Goal: Transaction & Acquisition: Purchase product/service

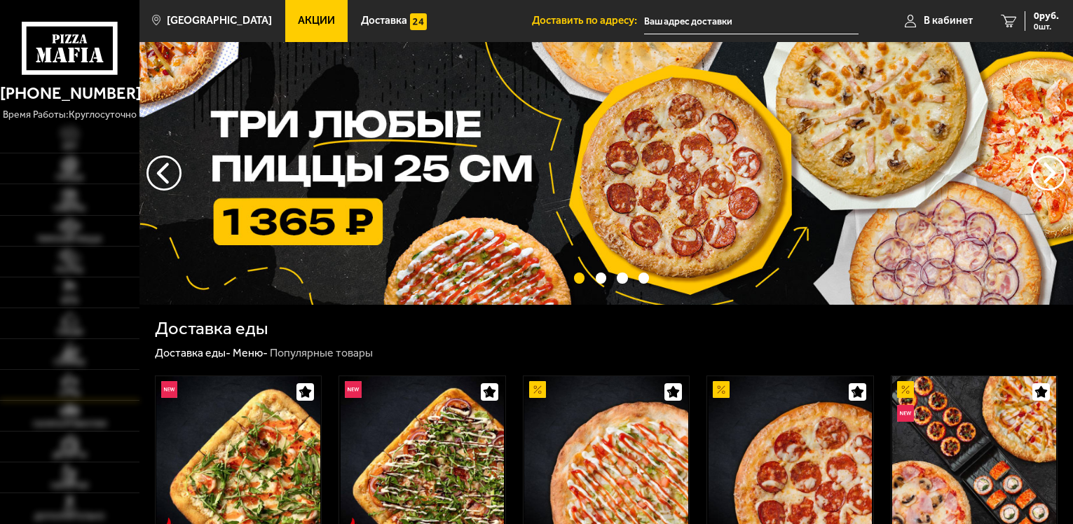
type input "г. [PERSON_NAME][STREET_ADDRESS]"
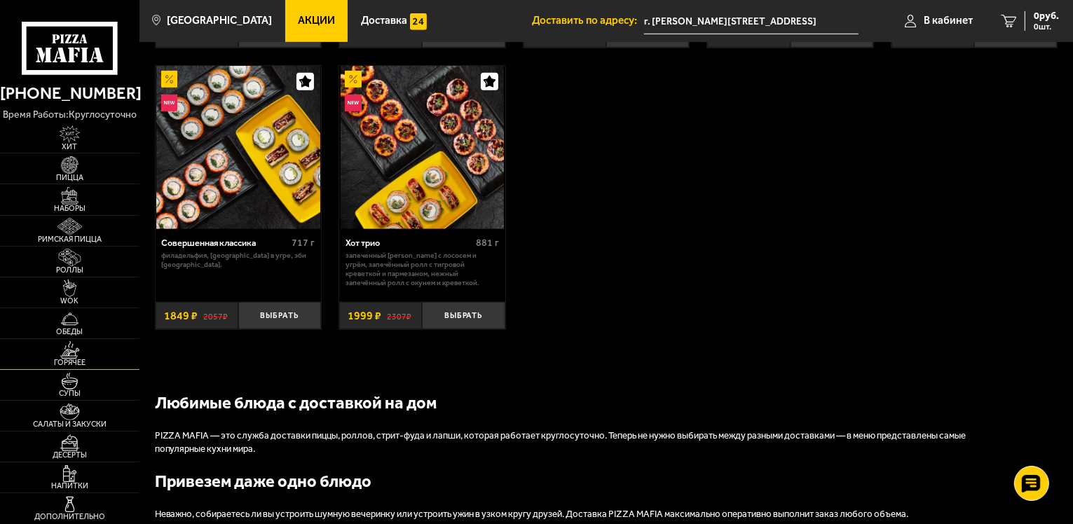
scroll to position [911, 0]
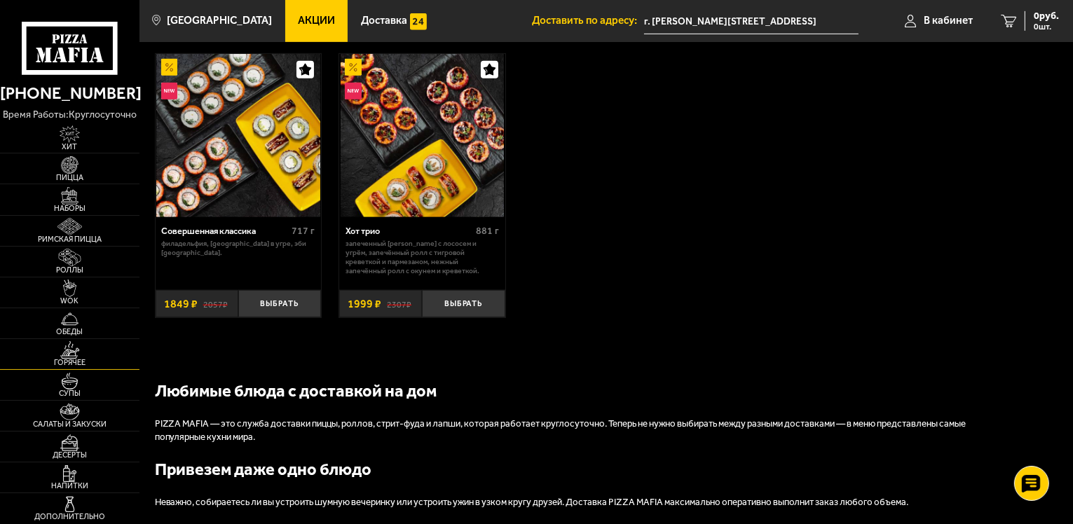
click at [70, 348] on img at bounding box center [69, 350] width 43 height 18
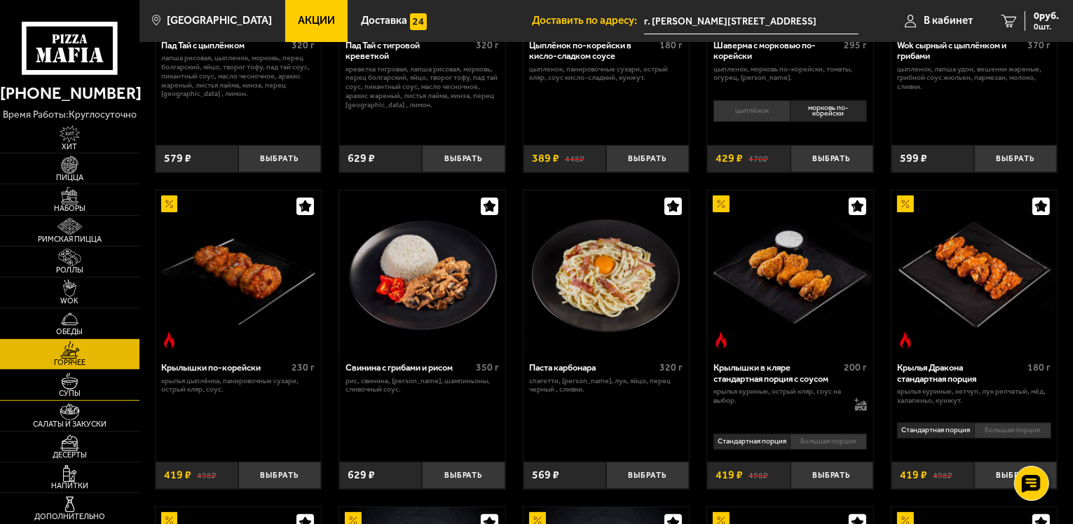
scroll to position [280, 0]
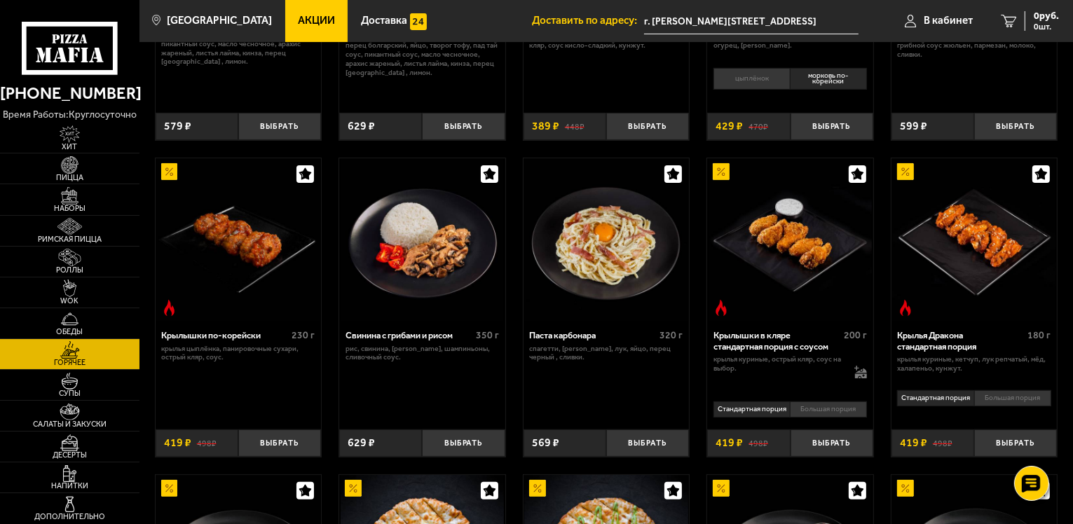
click at [824, 408] on li "Большая порция" at bounding box center [828, 410] width 77 height 16
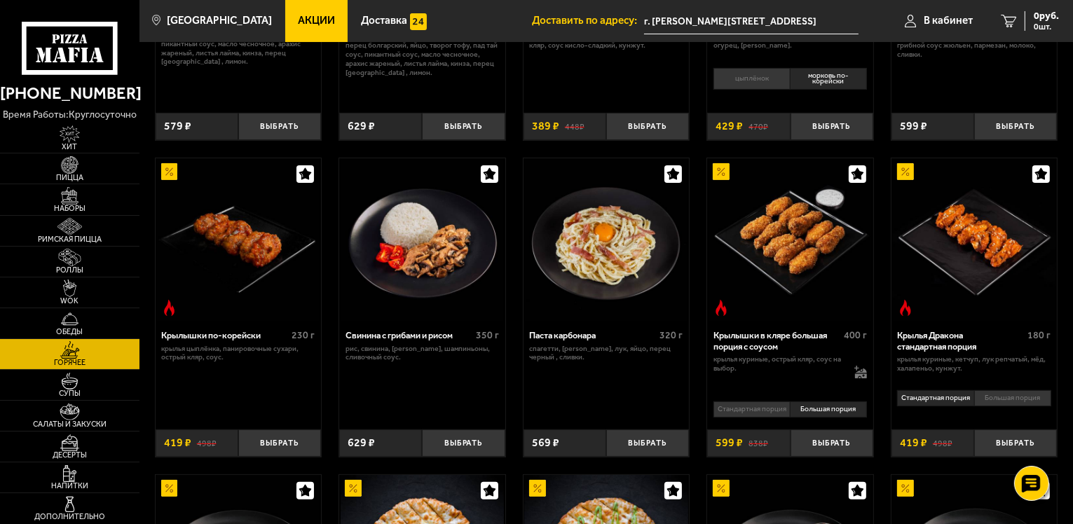
click at [749, 407] on li "Стандартная порция" at bounding box center [752, 410] width 76 height 16
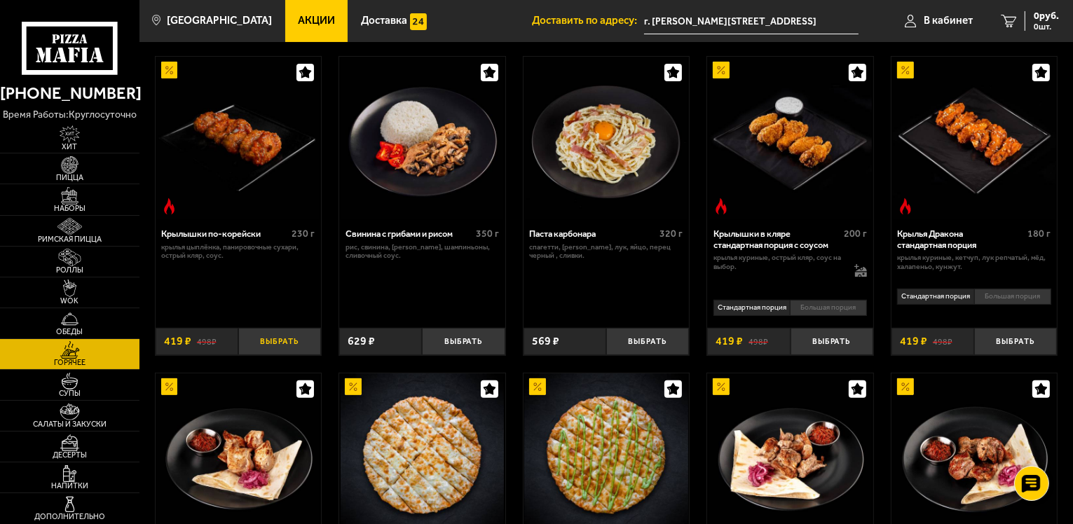
scroll to position [421, 0]
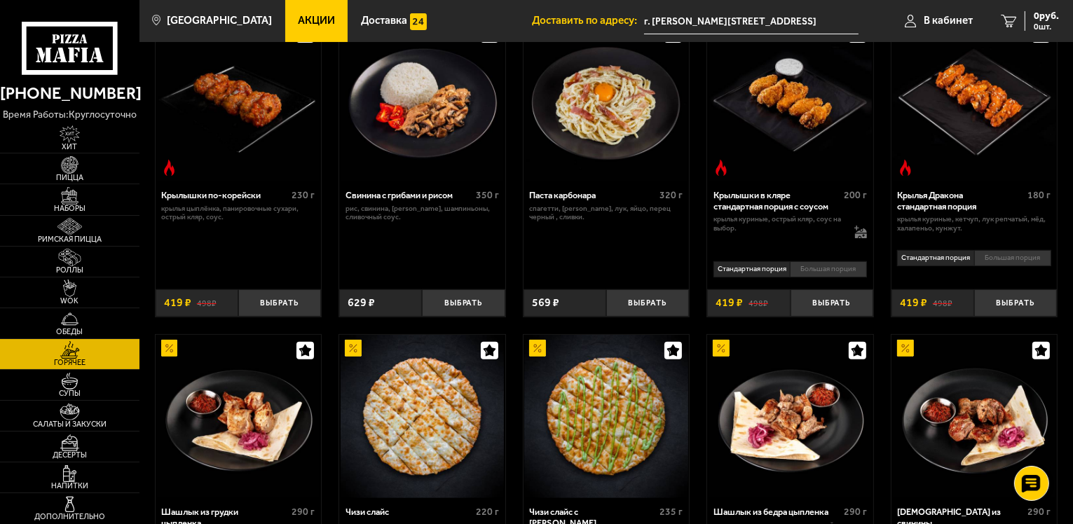
click at [819, 266] on li "Большая порция" at bounding box center [828, 269] width 77 height 16
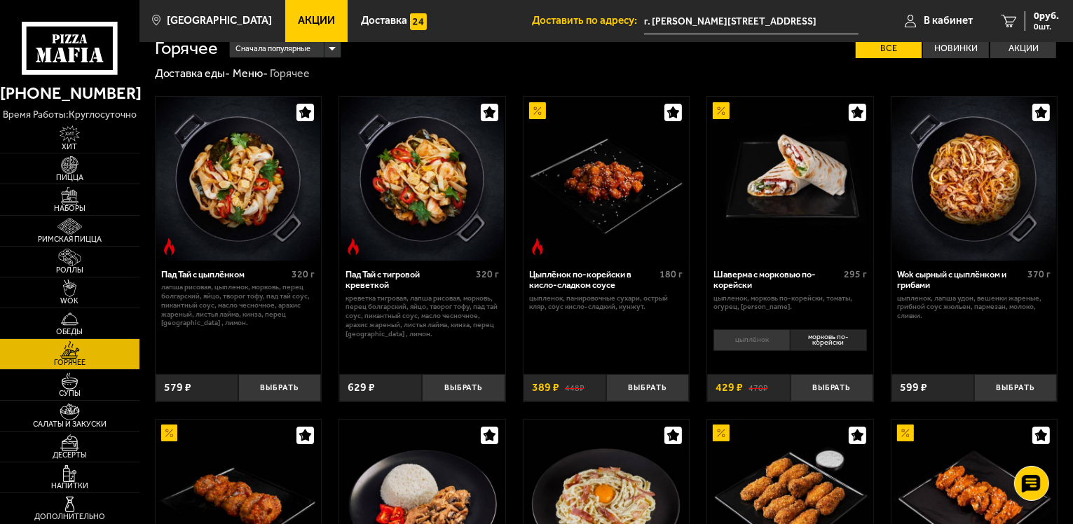
scroll to position [0, 0]
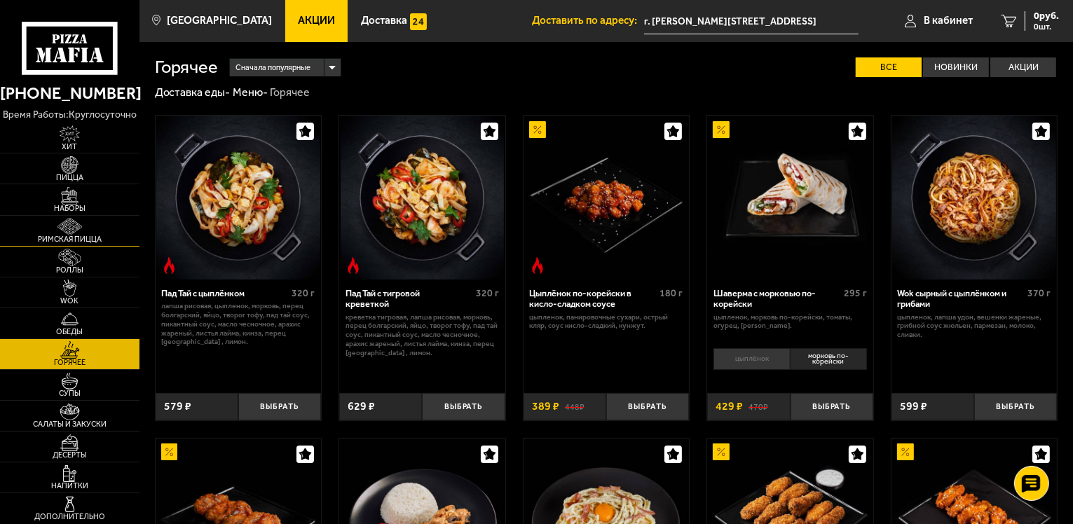
click at [67, 222] on img at bounding box center [69, 227] width 43 height 18
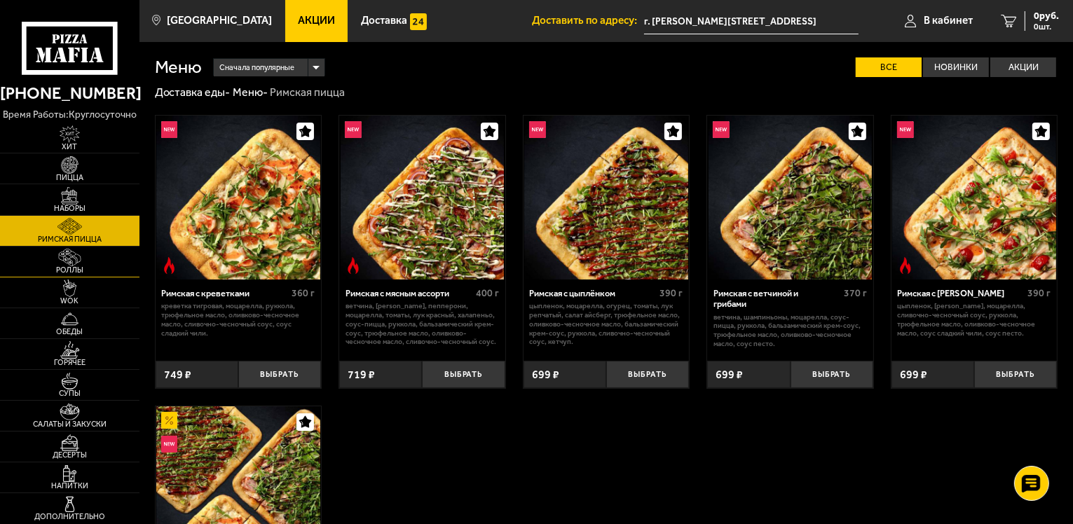
click at [68, 258] on img at bounding box center [69, 258] width 43 height 18
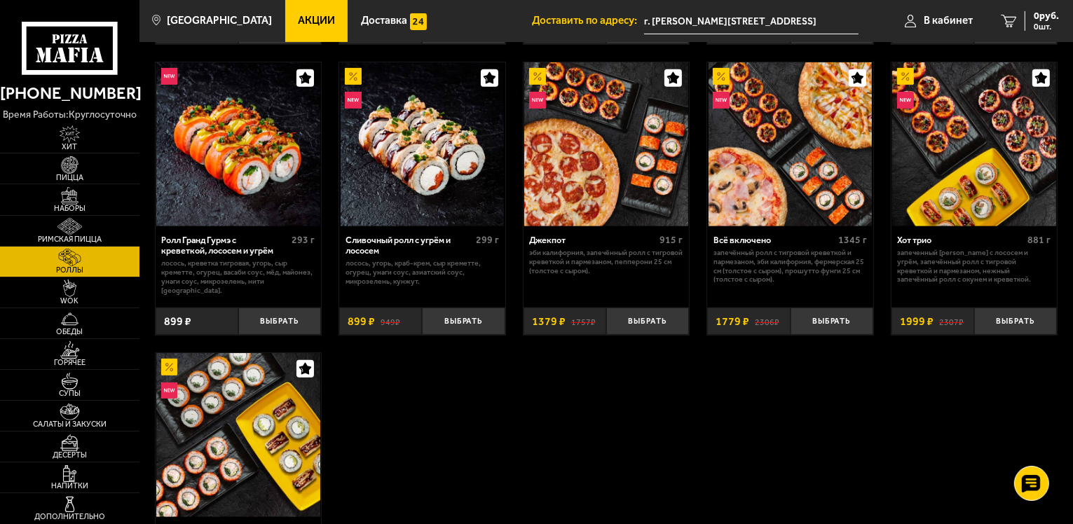
scroll to position [631, 0]
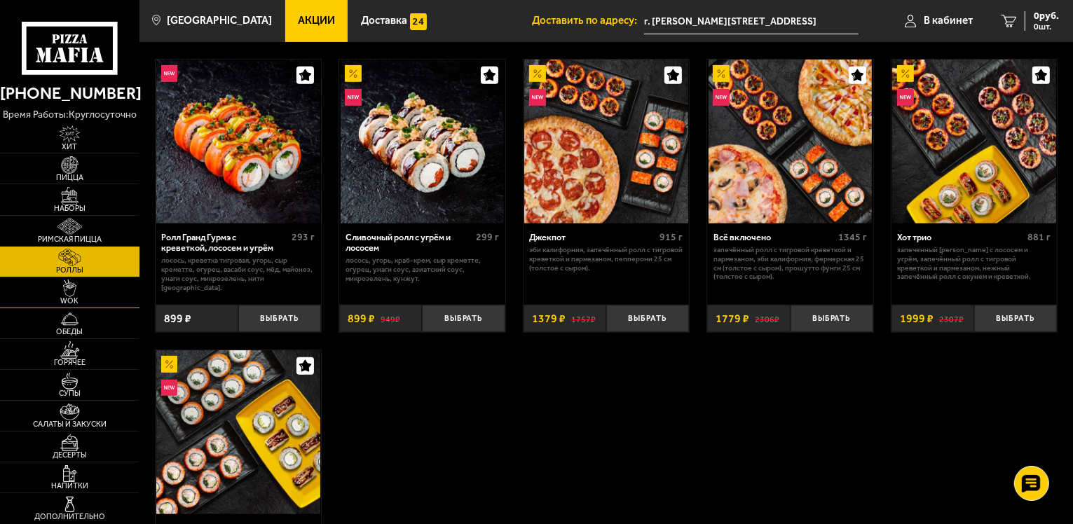
click at [72, 287] on img at bounding box center [69, 289] width 43 height 18
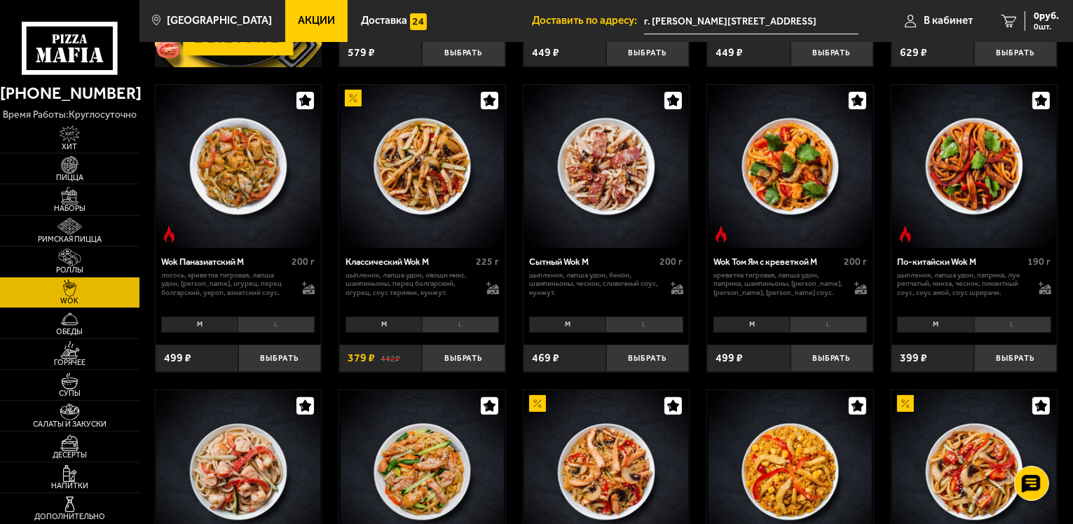
scroll to position [350, 0]
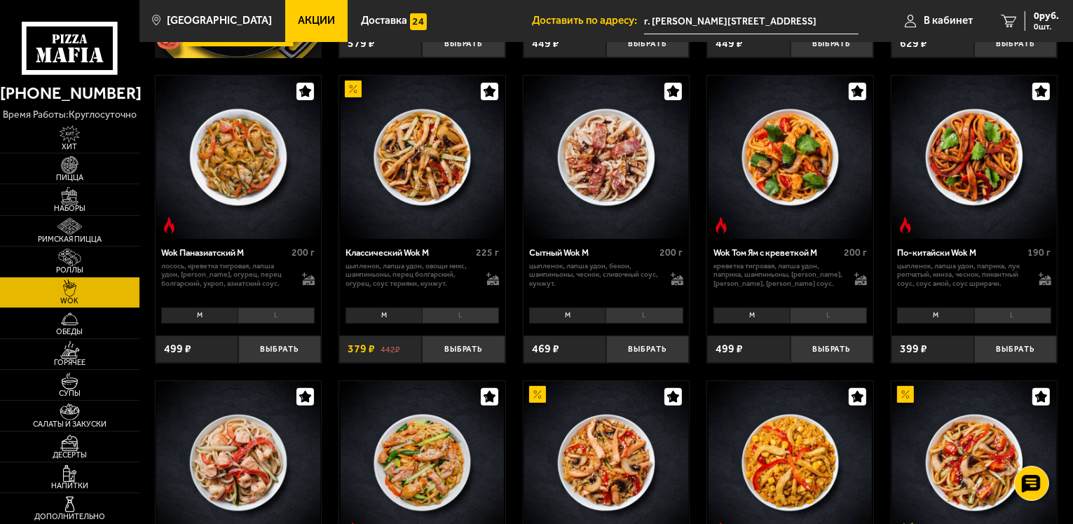
click at [460, 313] on li "L" at bounding box center [460, 316] width 77 height 16
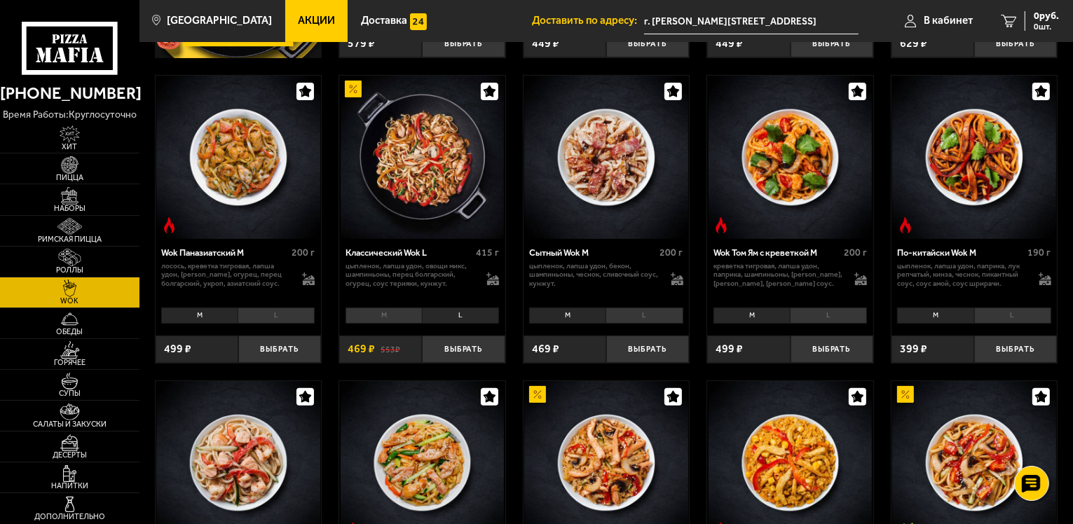
click at [378, 314] on li "M" at bounding box center [384, 316] width 76 height 16
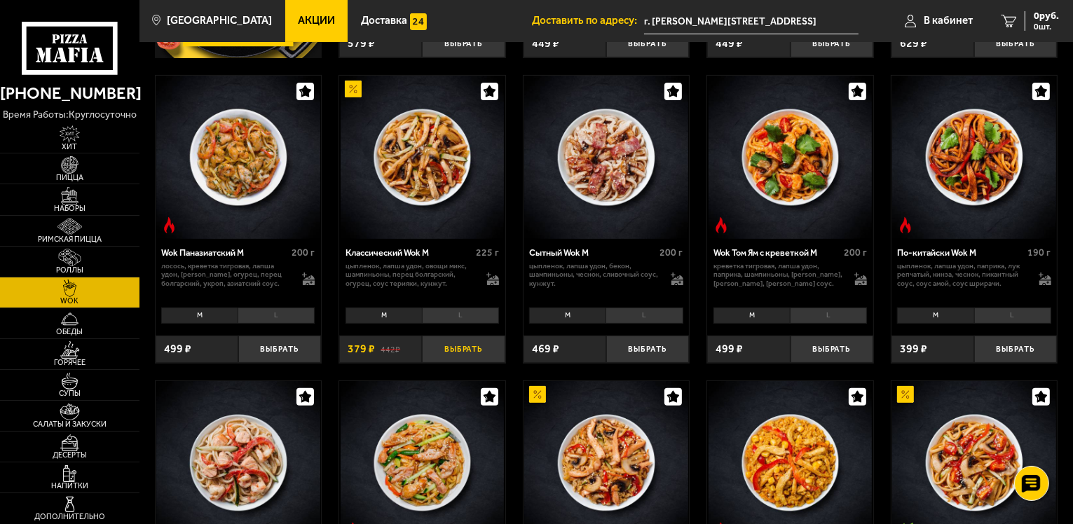
click at [461, 345] on button "Выбрать" at bounding box center [463, 349] width 83 height 27
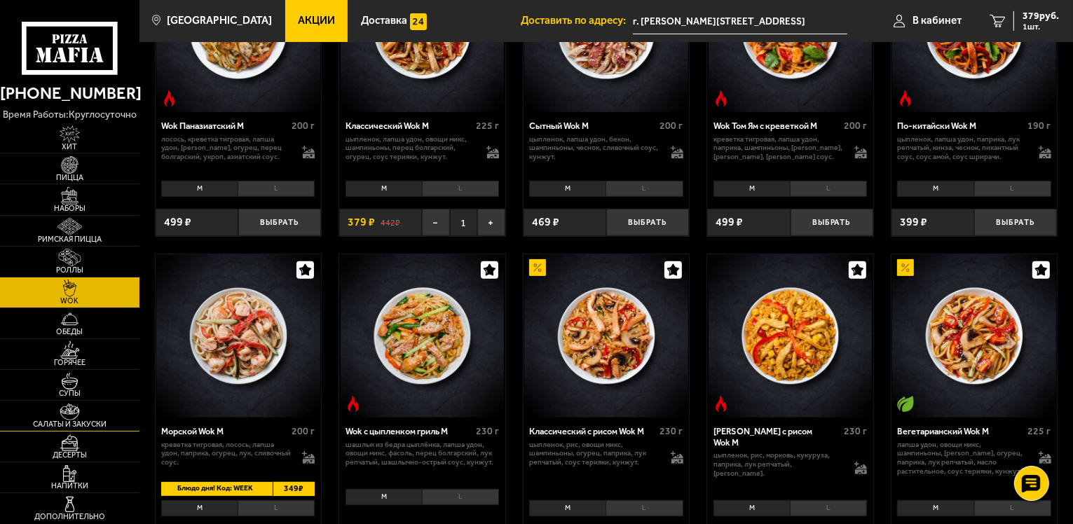
scroll to position [561, 0]
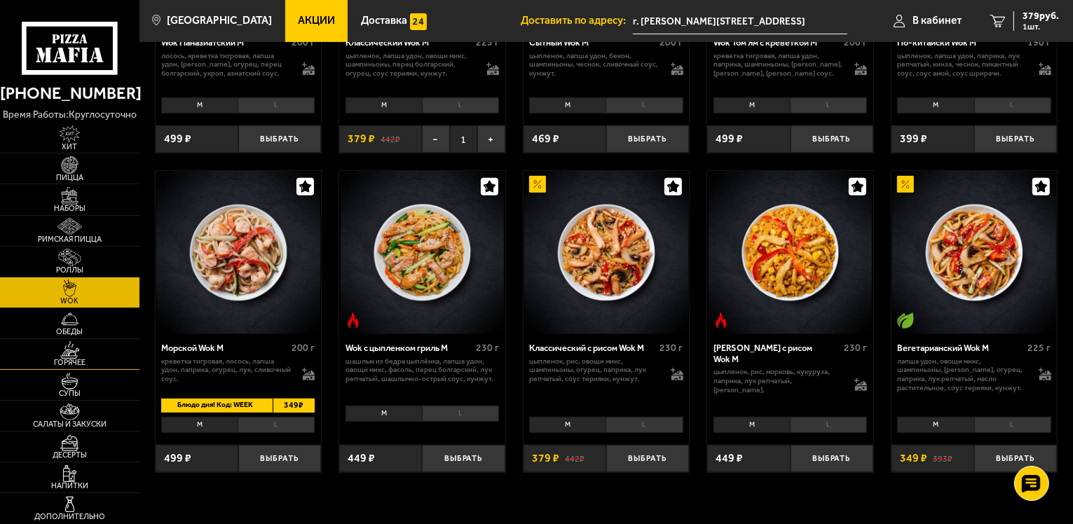
click at [71, 355] on img at bounding box center [69, 350] width 43 height 18
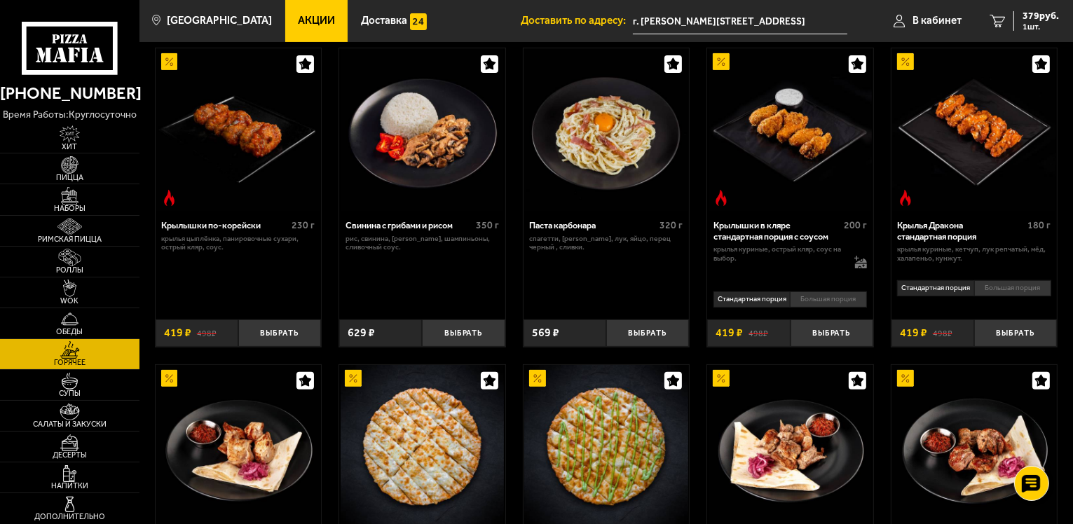
scroll to position [421, 0]
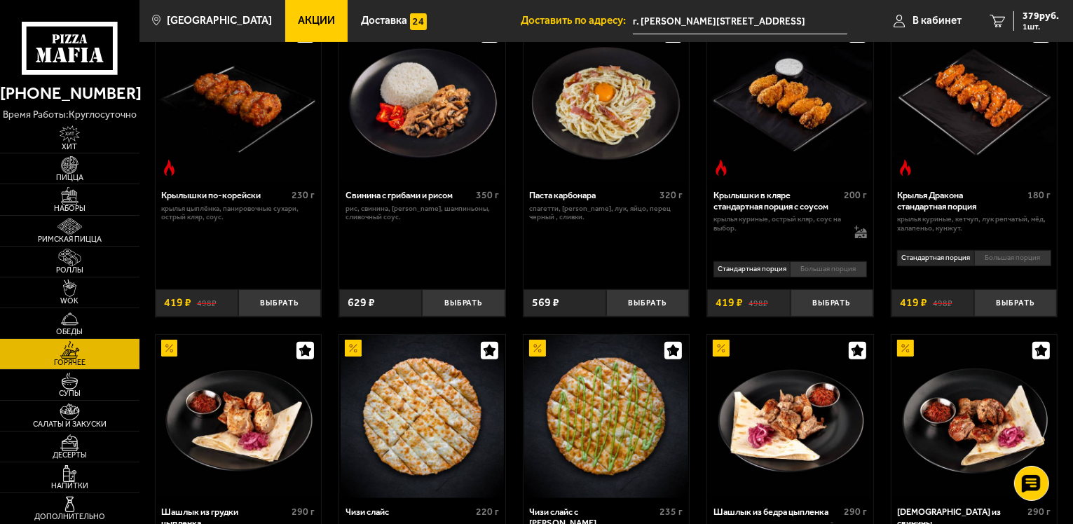
click at [823, 269] on li "Большая порция" at bounding box center [828, 269] width 77 height 16
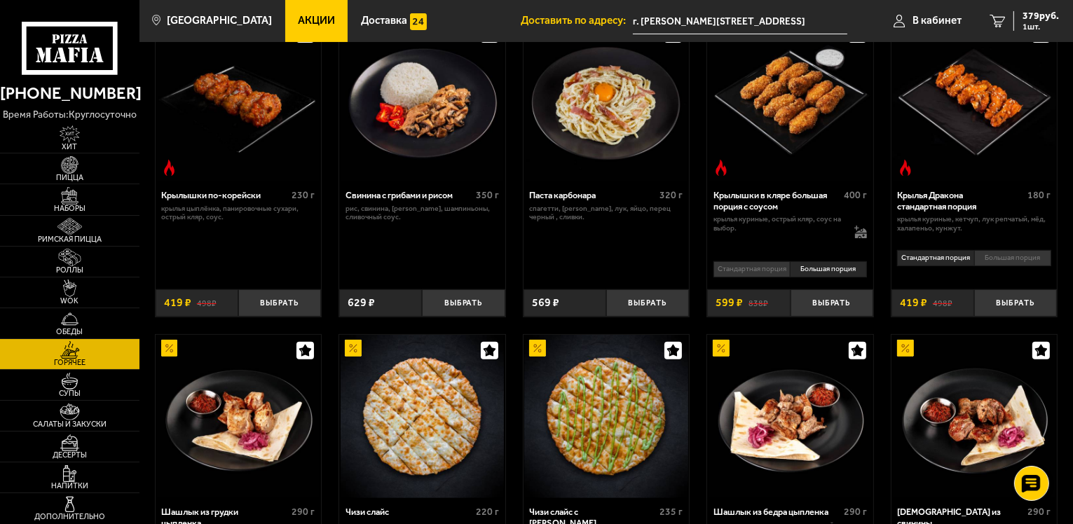
click at [819, 266] on li "Большая порция" at bounding box center [828, 269] width 77 height 16
click at [831, 300] on button "Выбрать" at bounding box center [832, 302] width 83 height 27
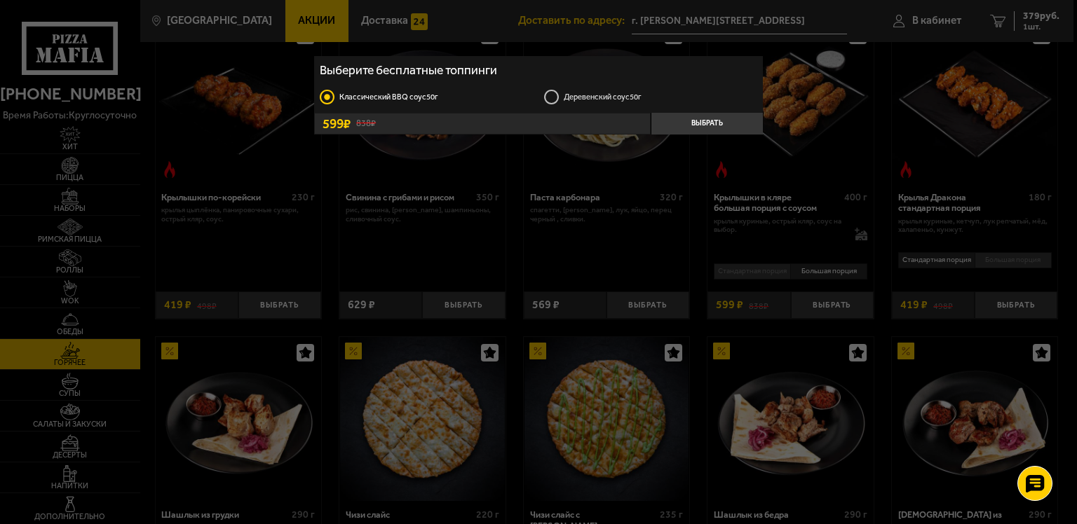
click at [550, 92] on label "Деревенский соус 50г" at bounding box center [650, 97] width 213 height 17
click at [0, 0] on input "Деревенский соус 50г" at bounding box center [0, 0] width 0 height 0
click at [708, 121] on button "Выбрать" at bounding box center [706, 123] width 112 height 21
click at [703, 119] on button "Выбрать" at bounding box center [706, 123] width 112 height 21
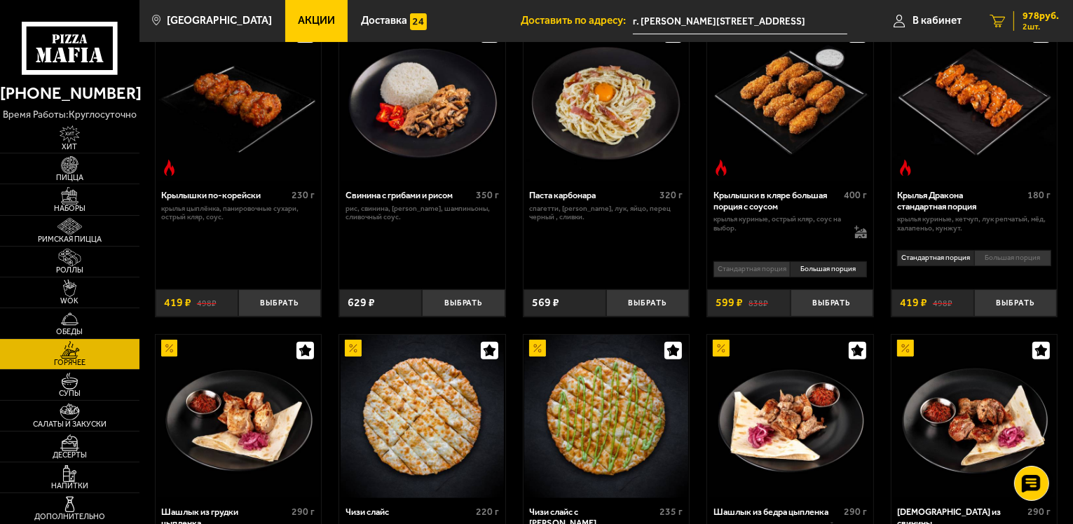
click at [1037, 12] on span "978 руб." at bounding box center [1041, 16] width 36 height 10
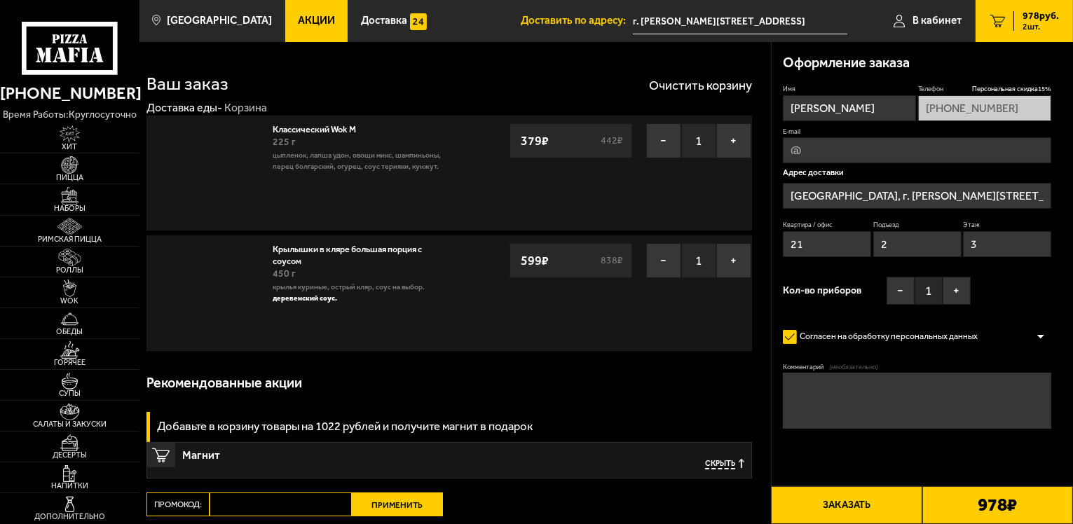
type input "[PERSON_NAME][STREET_ADDRESS]"
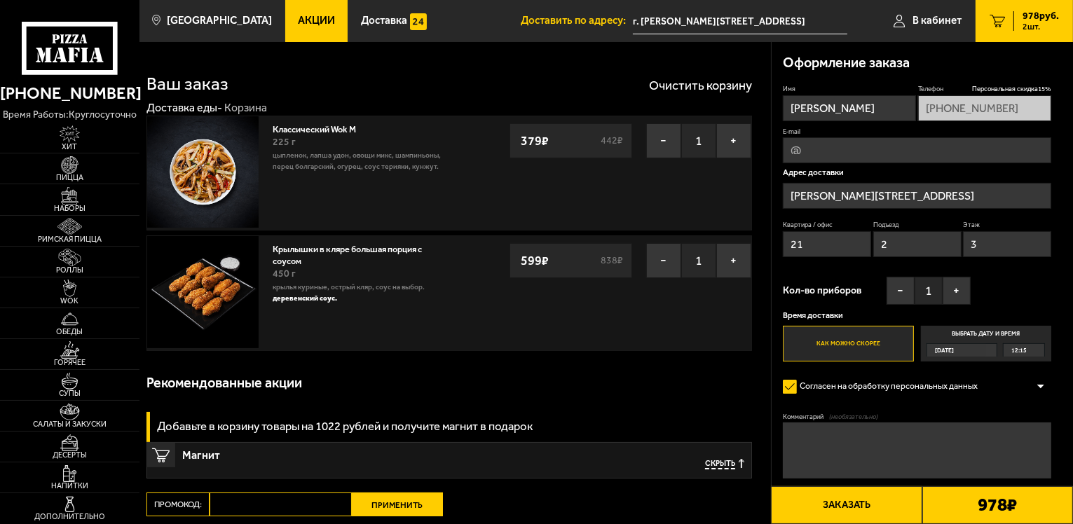
click at [843, 499] on button "Заказать" at bounding box center [846, 505] width 151 height 38
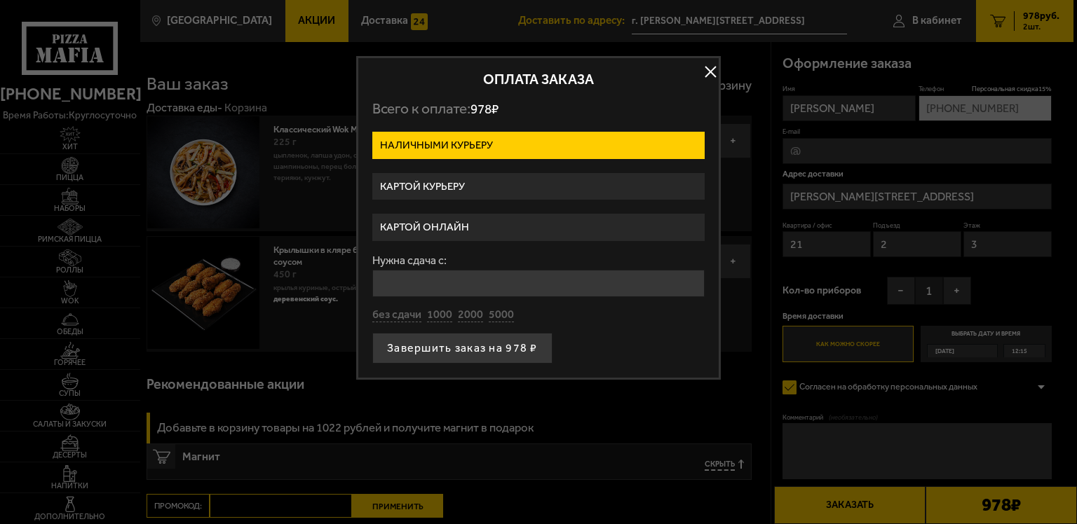
click at [409, 184] on label "Картой курьеру" at bounding box center [538, 186] width 332 height 27
click at [0, 0] on input "Картой курьеру" at bounding box center [0, 0] width 0 height 0
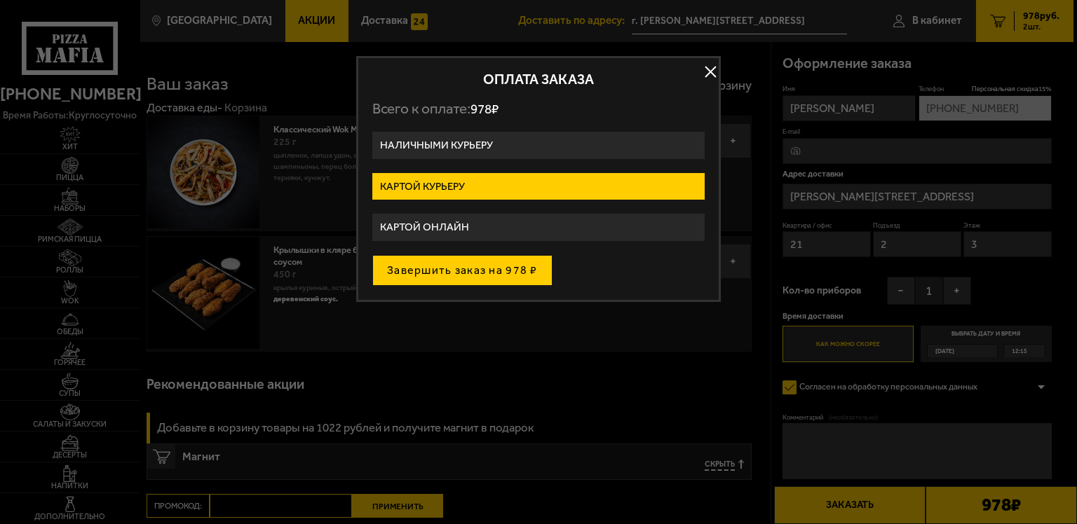
click at [425, 266] on button "Завершить заказ на 978 ₽" at bounding box center [462, 270] width 180 height 31
